Goal: Information Seeking & Learning: Learn about a topic

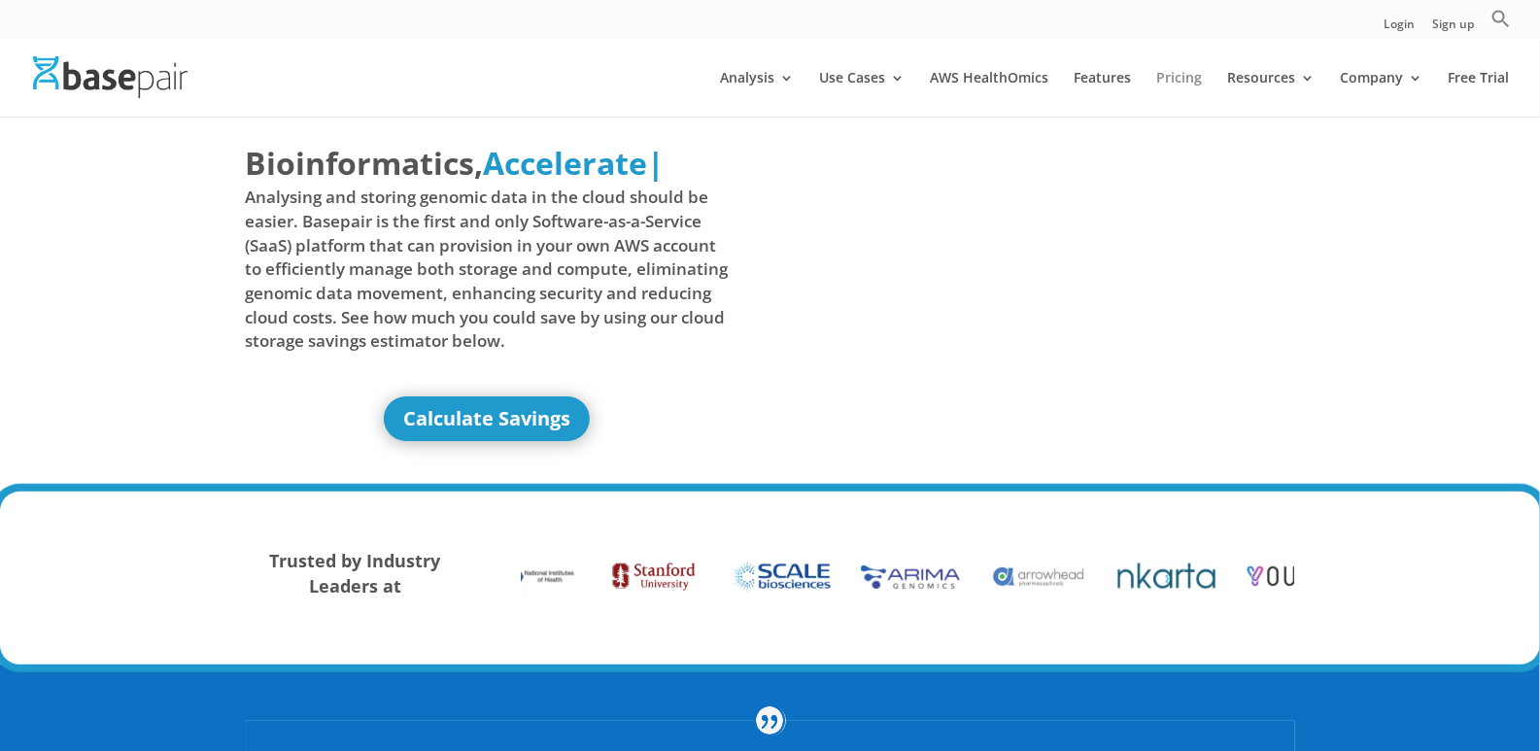
click at [1181, 79] on link "Pricing" at bounding box center [1179, 94] width 46 height 46
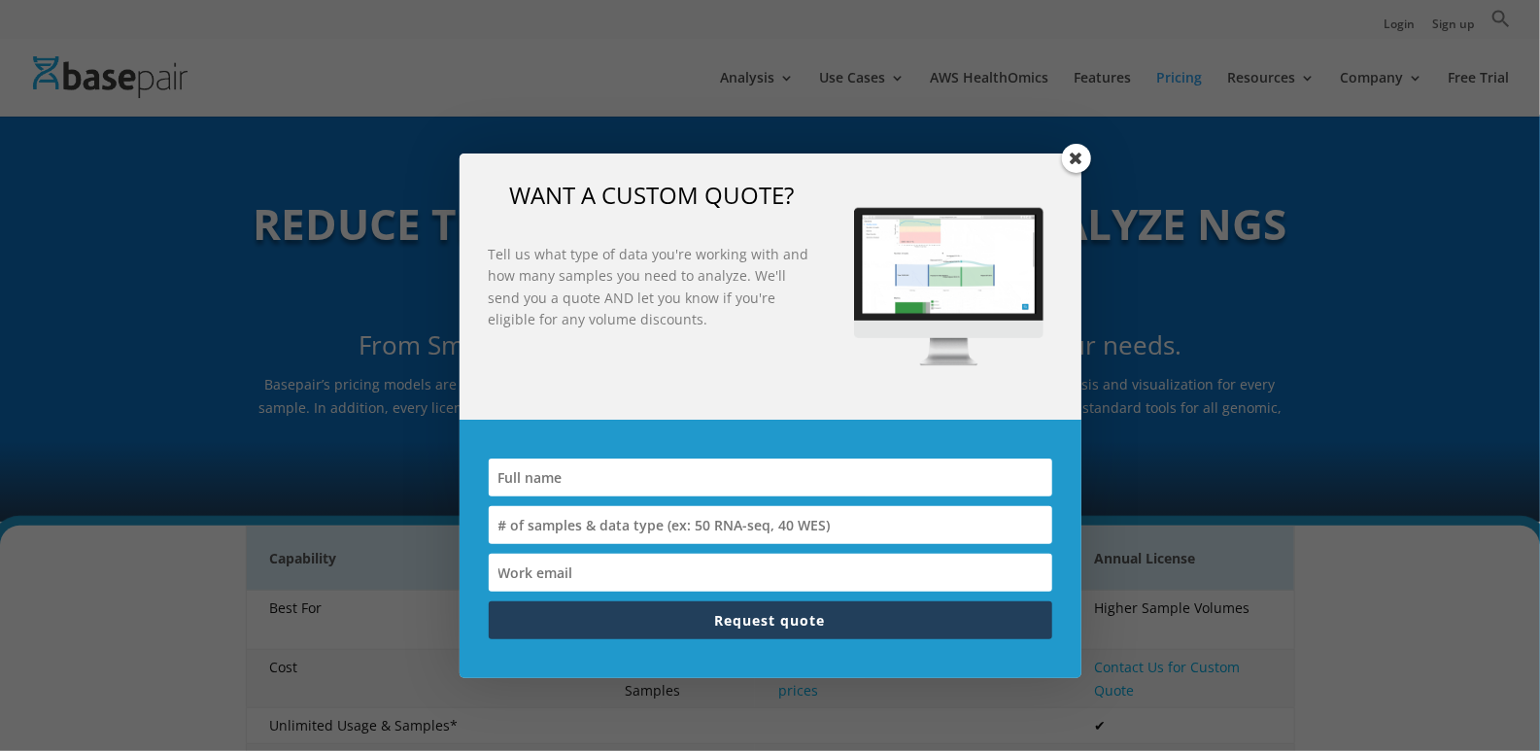
click at [1078, 153] on span at bounding box center [1076, 158] width 29 height 29
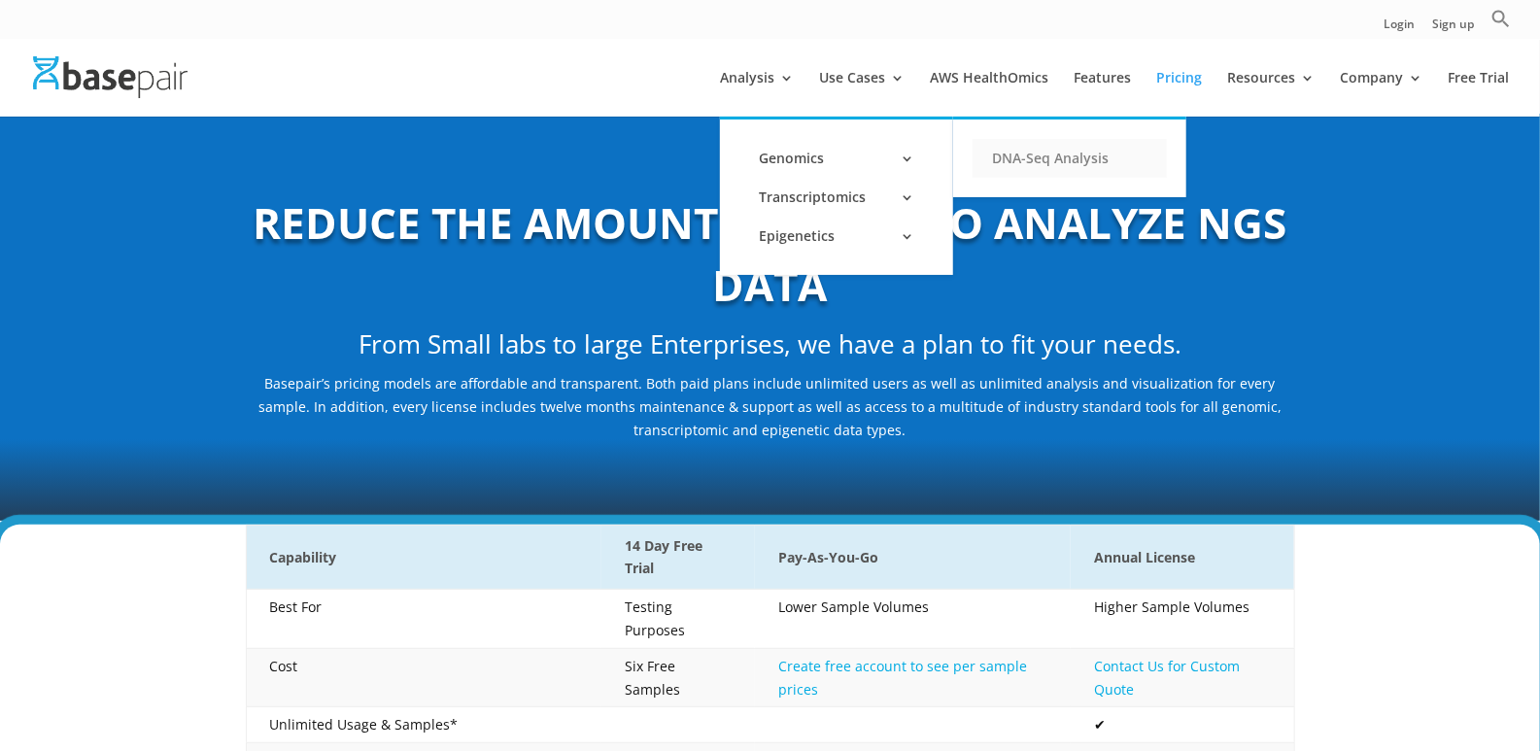
click at [1013, 150] on link "DNA-Seq Analysis" at bounding box center [1069, 158] width 194 height 39
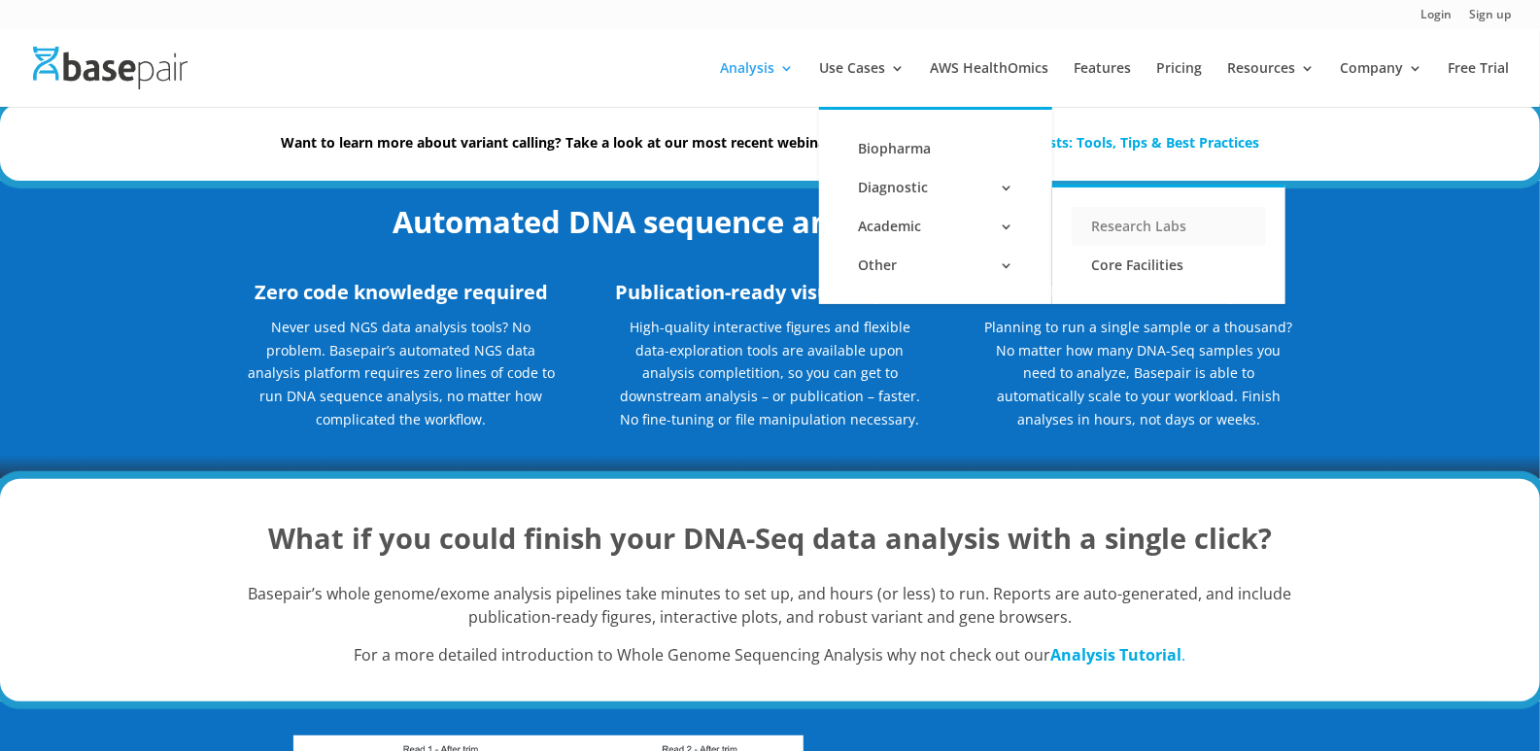
click at [1178, 227] on link "Research Labs" at bounding box center [1168, 226] width 194 height 39
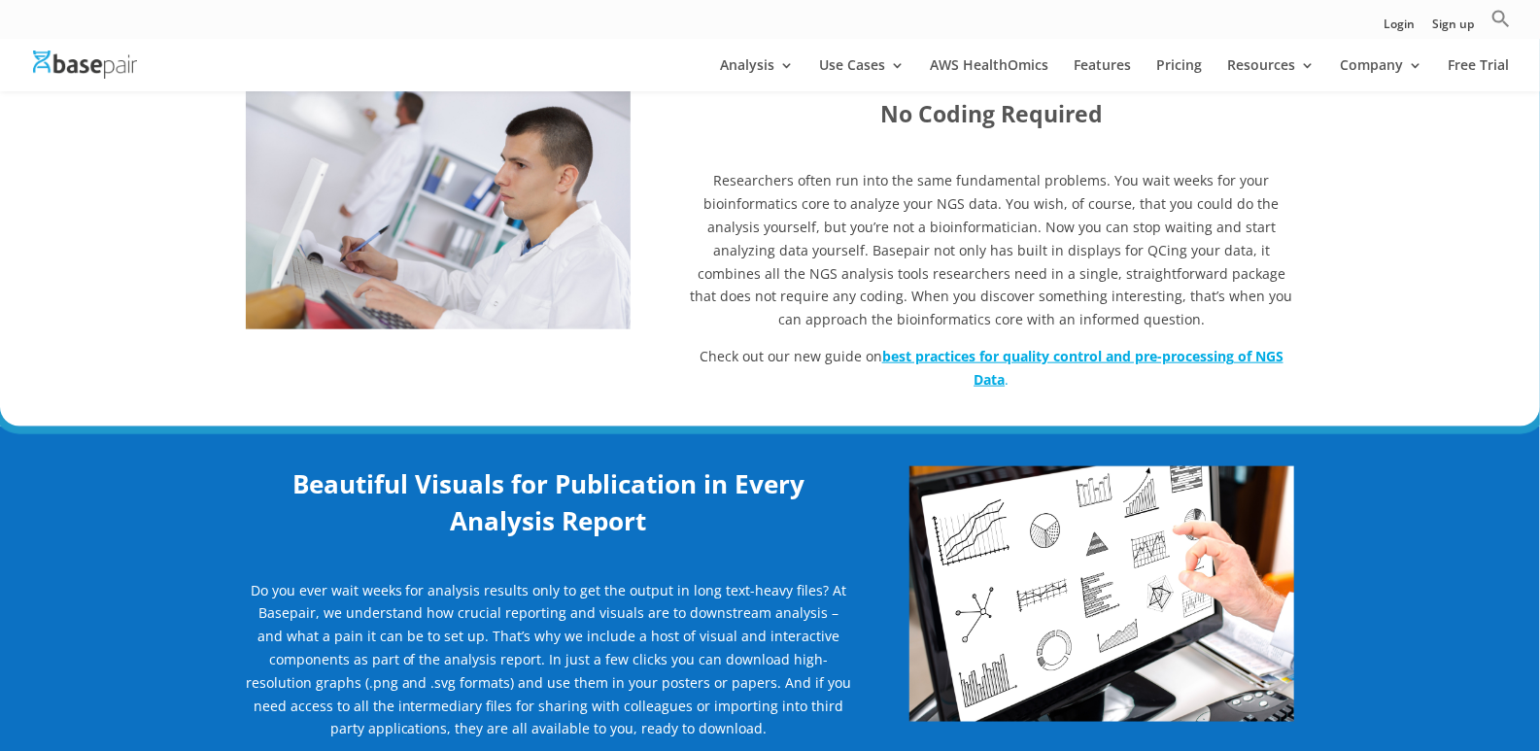
scroll to position [680, 0]
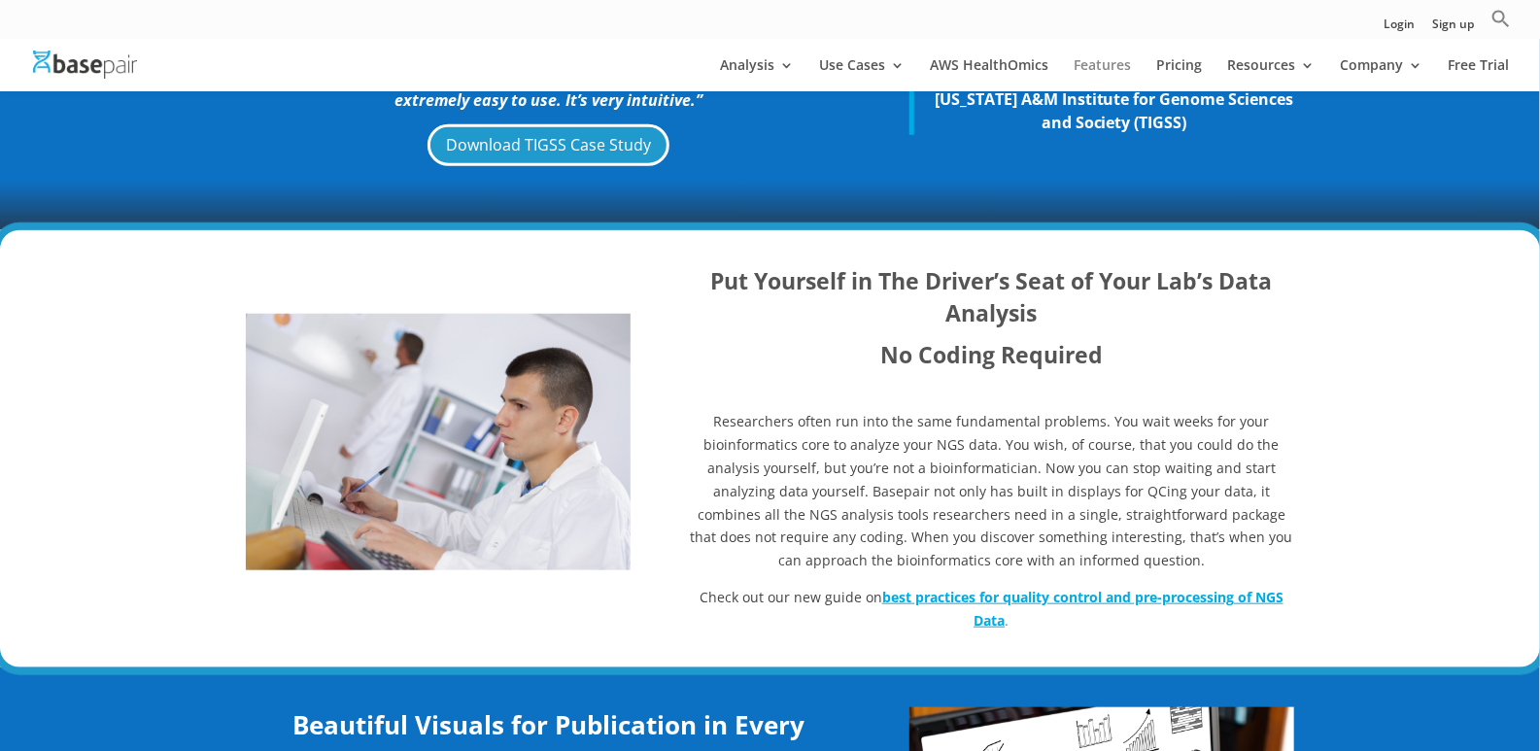
click at [1123, 73] on link "Features" at bounding box center [1101, 74] width 57 height 33
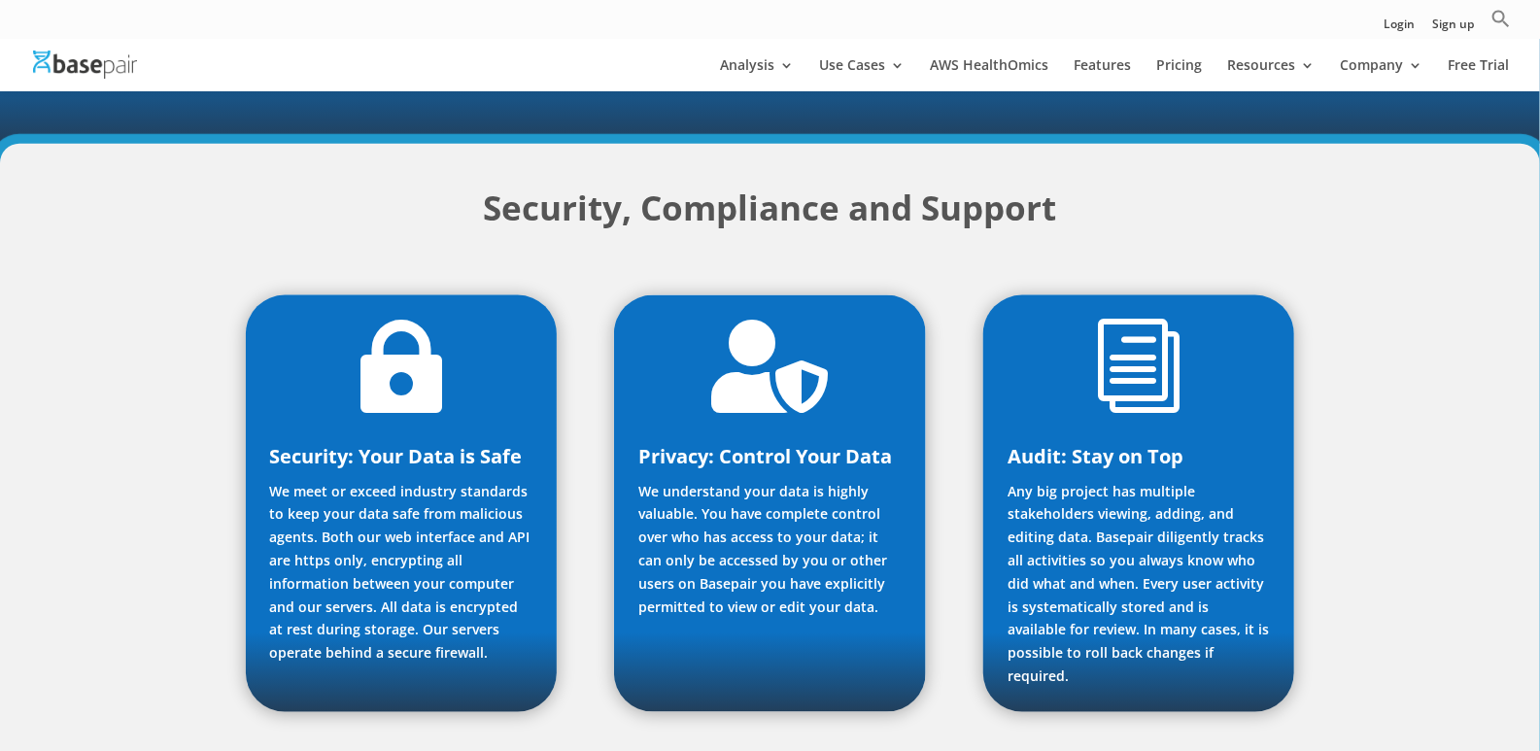
scroll to position [1166, 0]
